Goal: Task Accomplishment & Management: Use online tool/utility

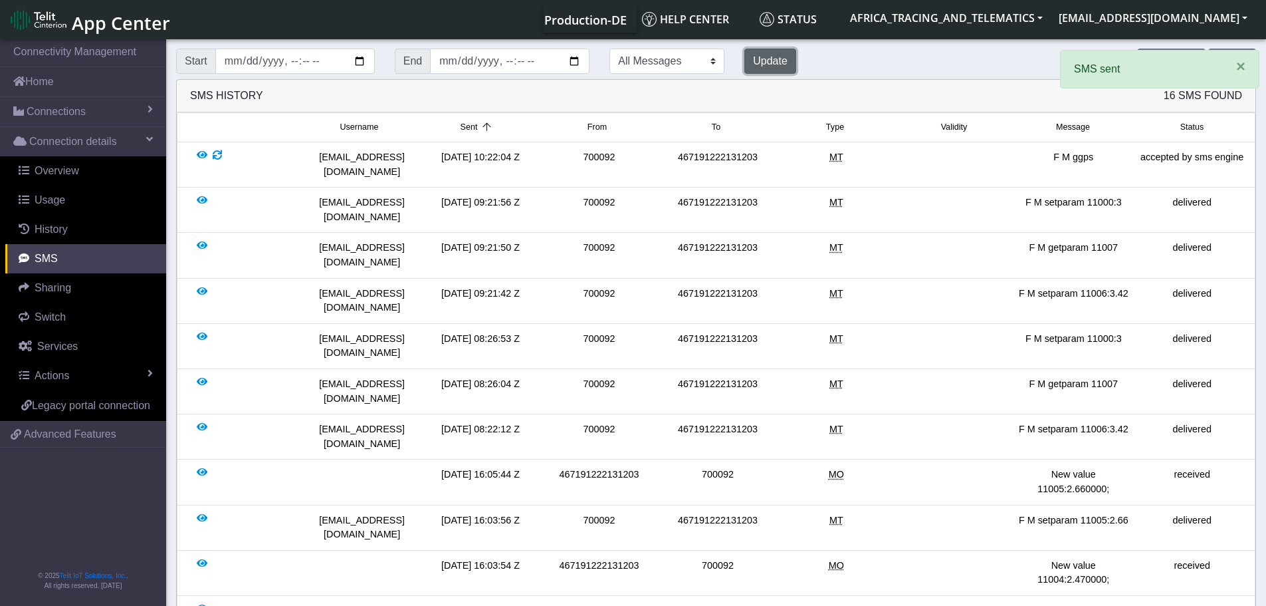
click at [744, 57] on button "Update" at bounding box center [770, 61] width 52 height 25
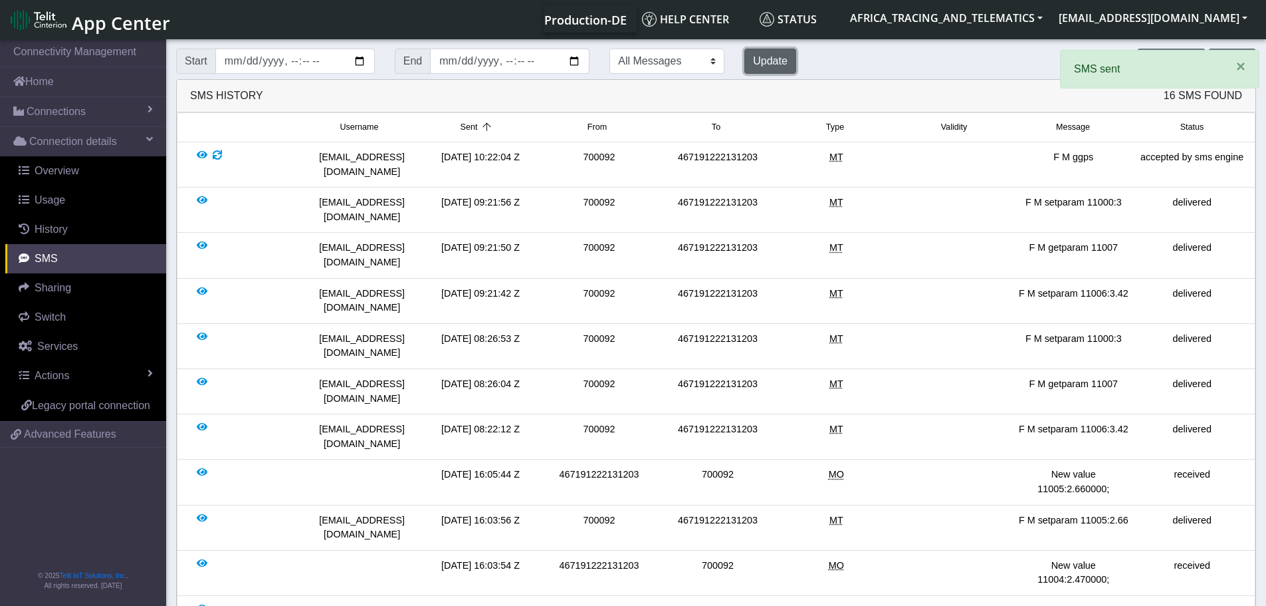
click at [744, 58] on button "Update" at bounding box center [770, 61] width 52 height 25
click at [1240, 71] on span "×" at bounding box center [1240, 66] width 9 height 18
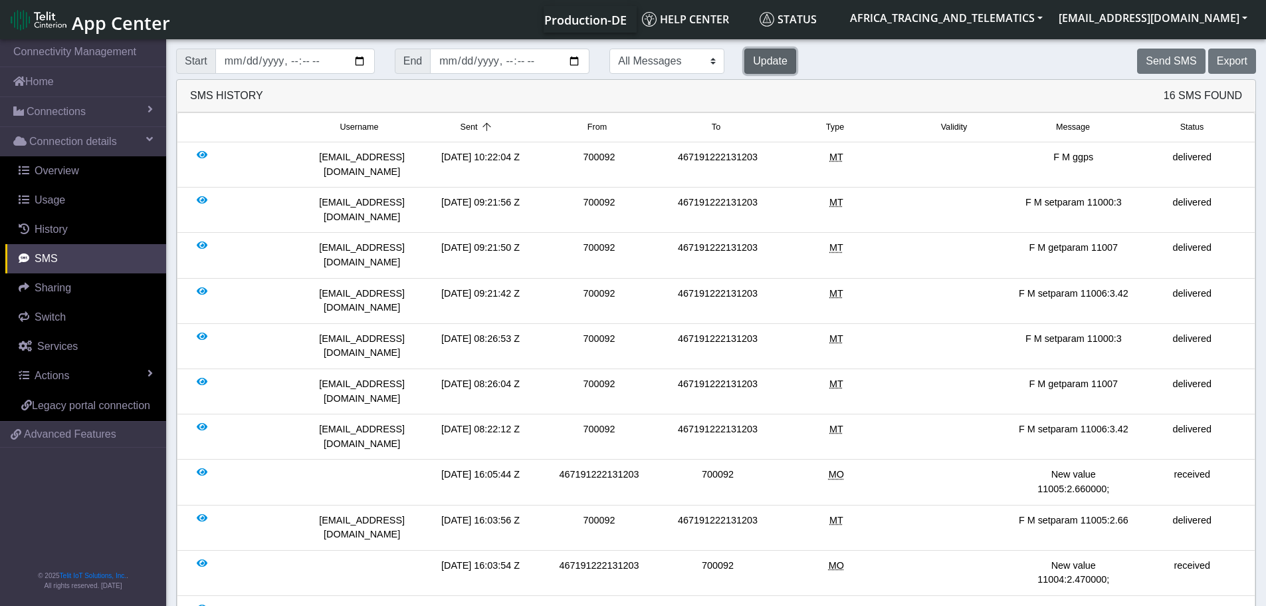
click at [744, 64] on button "Update" at bounding box center [770, 61] width 52 height 25
